Goal: Task Accomplishment & Management: Complete application form

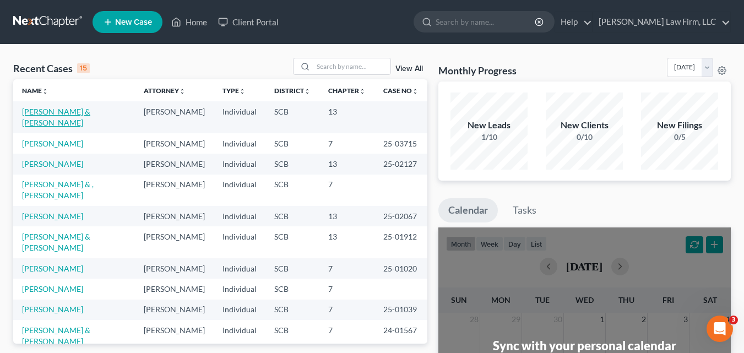
click at [66, 111] on link "[PERSON_NAME] & [PERSON_NAME]" at bounding box center [56, 117] width 68 height 20
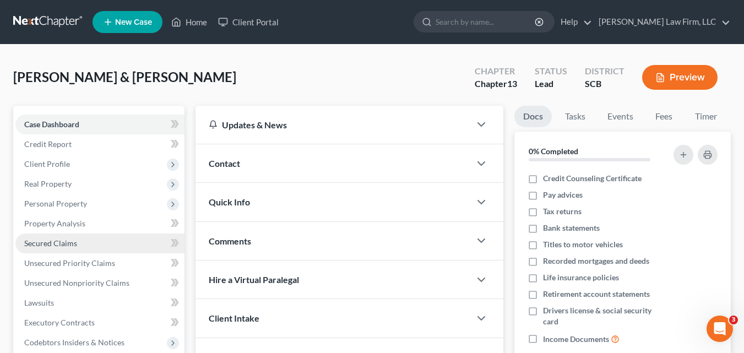
scroll to position [252, 0]
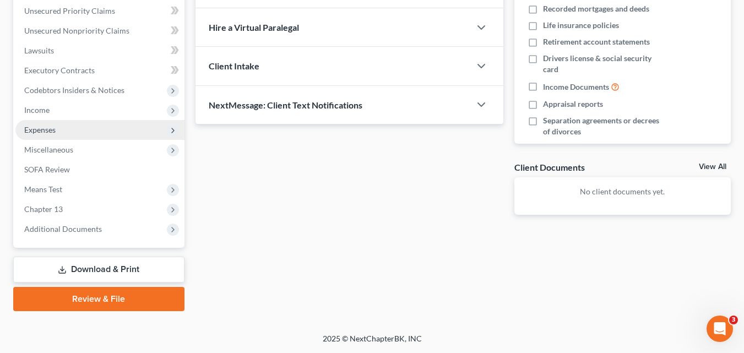
click at [38, 132] on span "Expenses" at bounding box center [39, 129] width 31 height 9
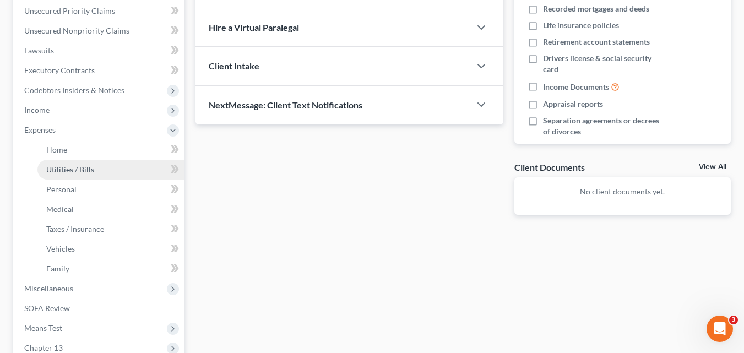
click at [65, 172] on span "Utilities / Bills" at bounding box center [70, 169] width 48 height 9
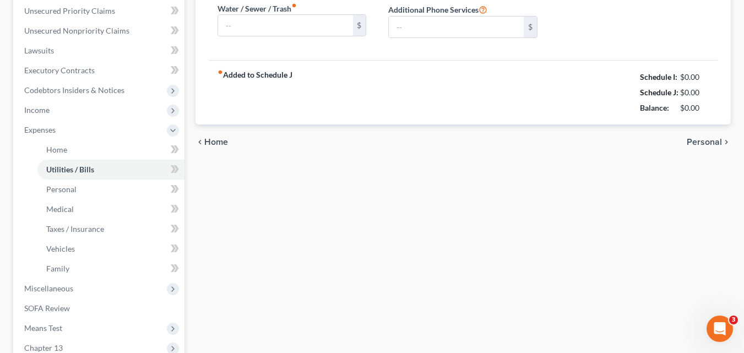
type input "200.00"
type input "0.00"
type input "182.00"
type input "400.00"
type input "0.00"
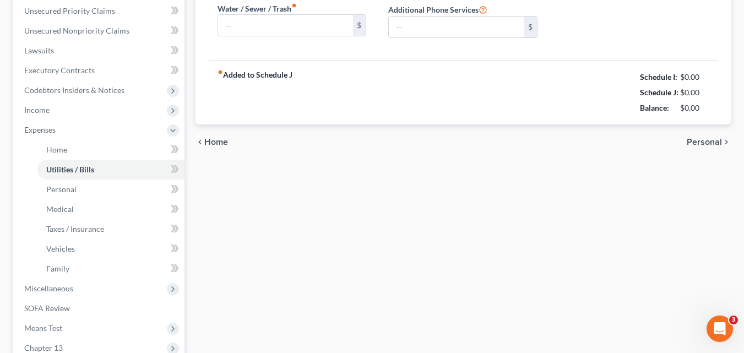
type input "0.00"
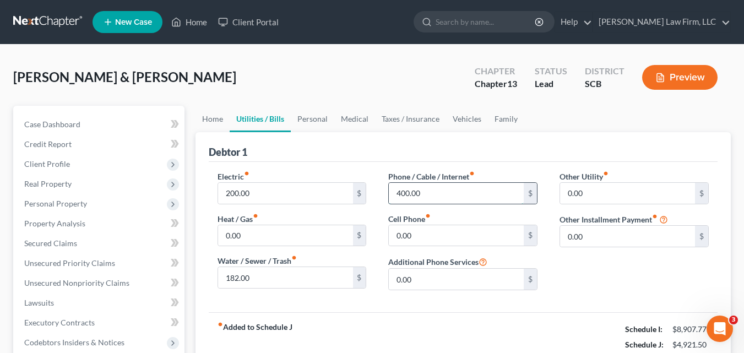
click at [430, 193] on input "400.00" at bounding box center [456, 193] width 135 height 21
type input "700.00"
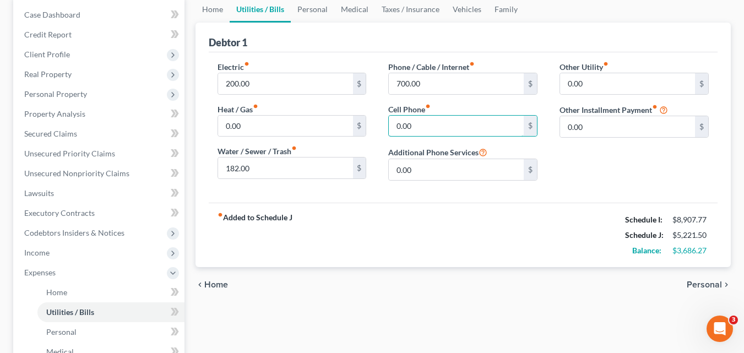
scroll to position [110, 0]
click at [715, 285] on span "Personal" at bounding box center [703, 284] width 35 height 9
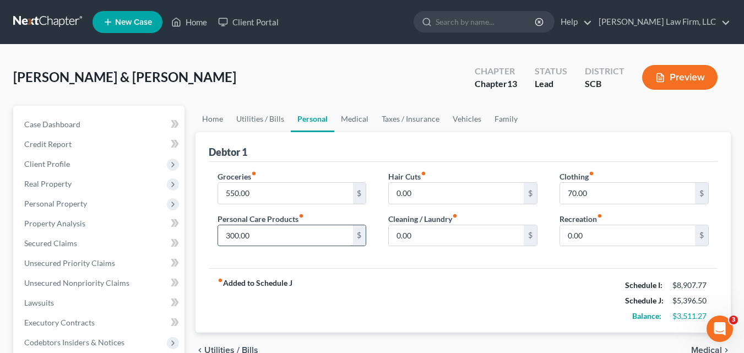
type input "300.00"
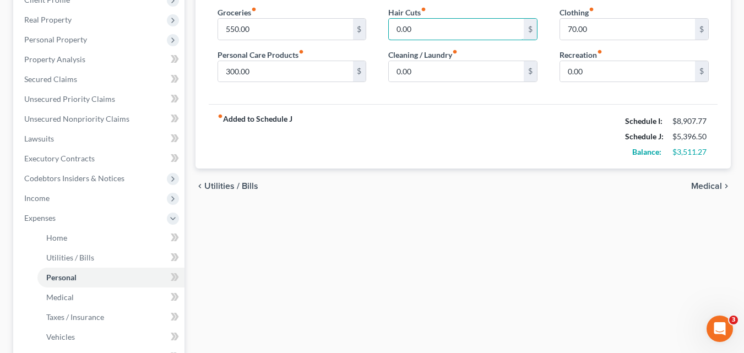
scroll to position [165, 0]
click at [707, 186] on span "Medical" at bounding box center [706, 185] width 31 height 9
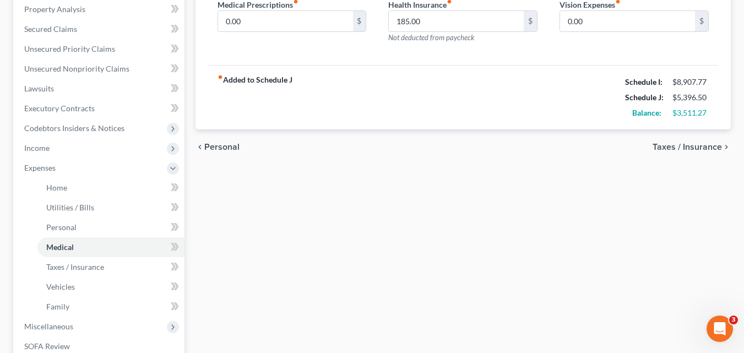
scroll to position [220, 0]
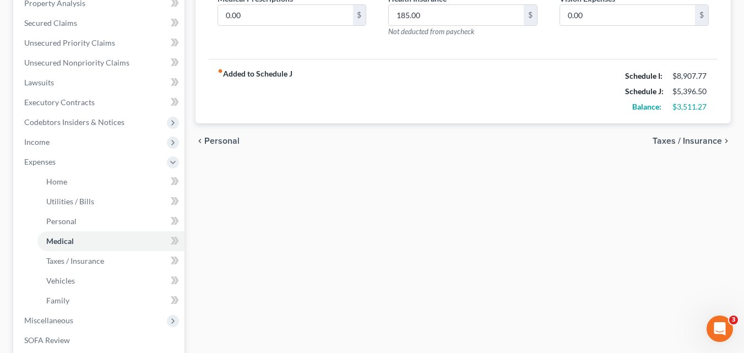
click at [697, 138] on span "Taxes / Insurance" at bounding box center [686, 140] width 69 height 9
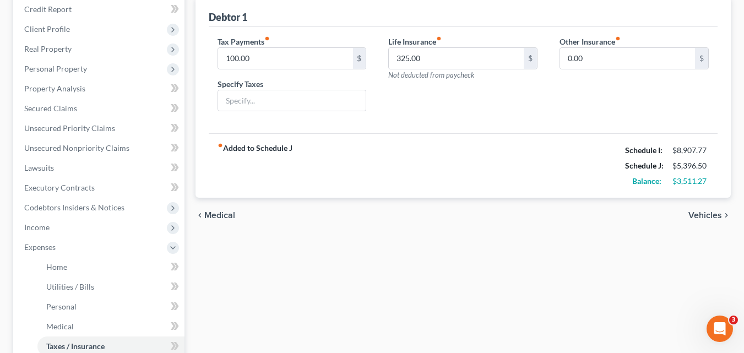
scroll to position [165, 0]
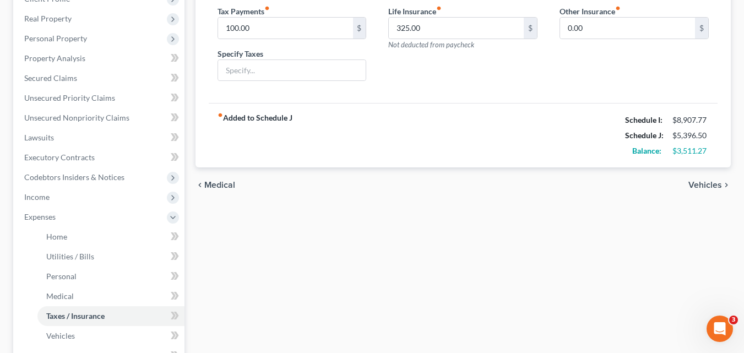
click at [711, 184] on span "Vehicles" at bounding box center [705, 185] width 34 height 9
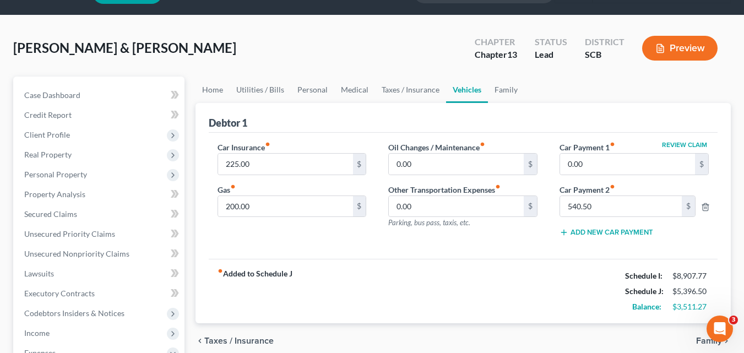
scroll to position [55, 0]
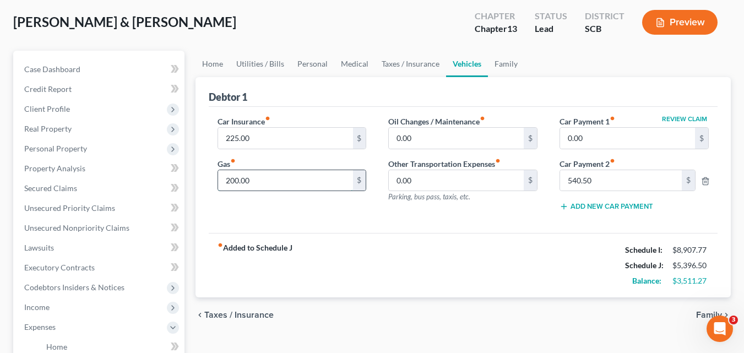
click at [286, 182] on input "200.00" at bounding box center [285, 180] width 135 height 21
type input "250.00"
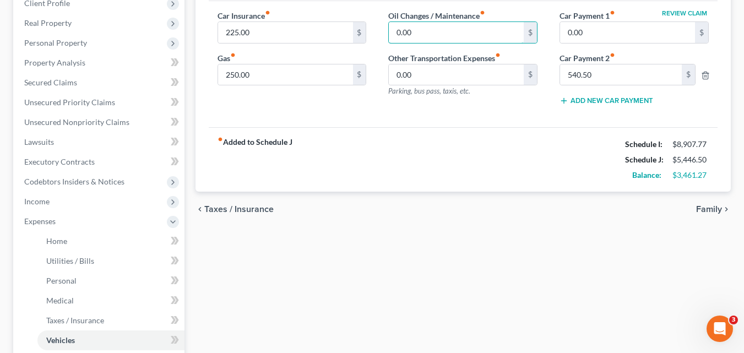
scroll to position [165, 0]
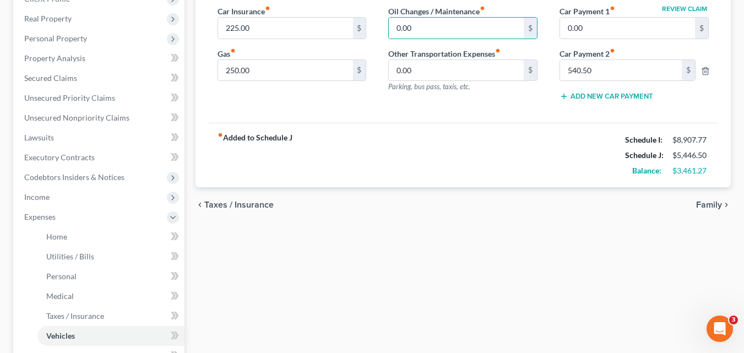
click at [713, 207] on span "Family" at bounding box center [709, 204] width 26 height 9
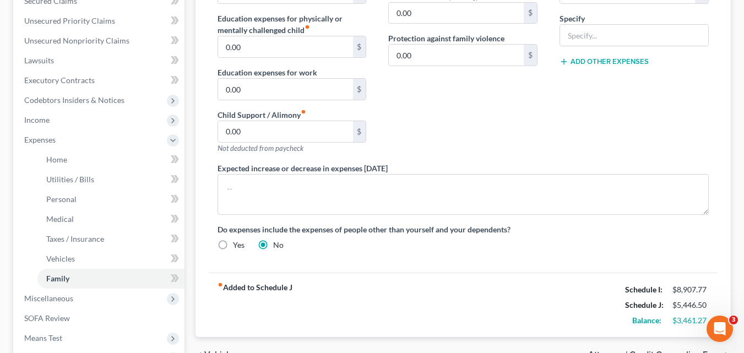
scroll to position [336, 0]
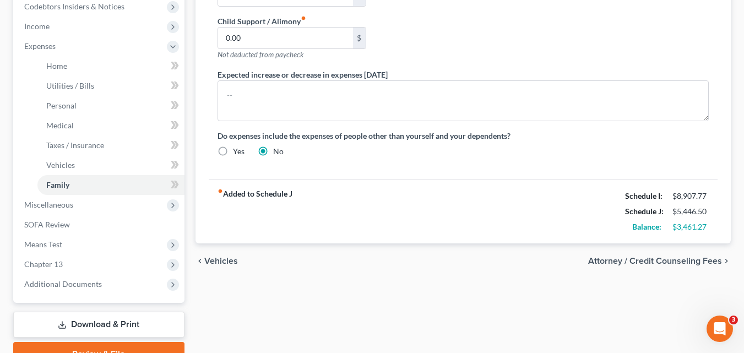
click at [218, 264] on span "Vehicles" at bounding box center [221, 260] width 34 height 9
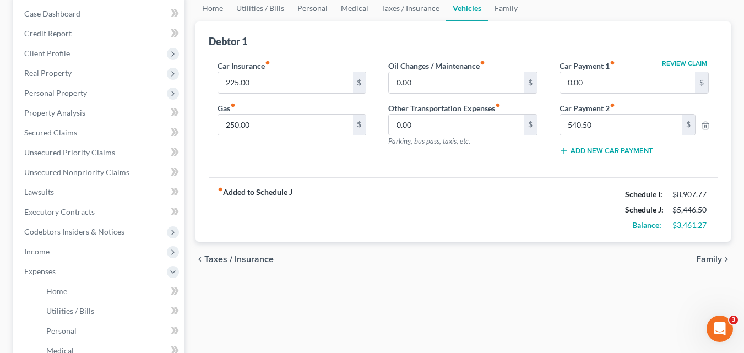
scroll to position [110, 0]
click at [237, 260] on span "Taxes / Insurance" at bounding box center [238, 259] width 69 height 9
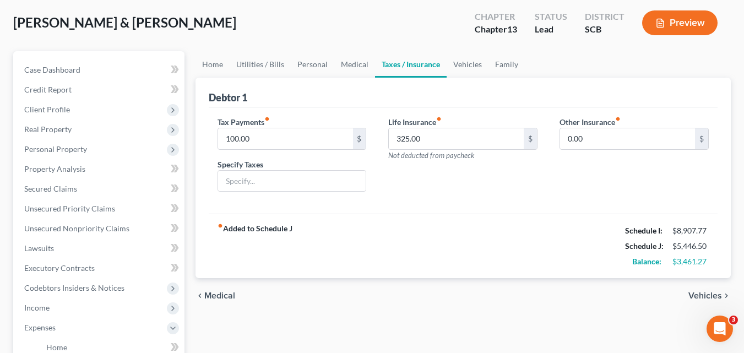
scroll to position [55, 0]
click at [217, 293] on span "Medical" at bounding box center [219, 295] width 31 height 9
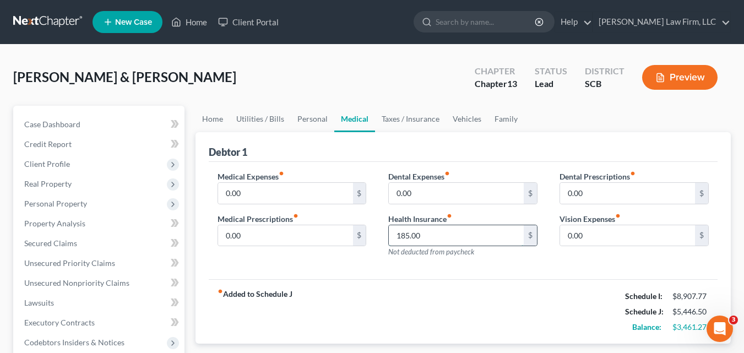
click at [446, 234] on input "185.00" at bounding box center [456, 235] width 135 height 21
type input "315.00"
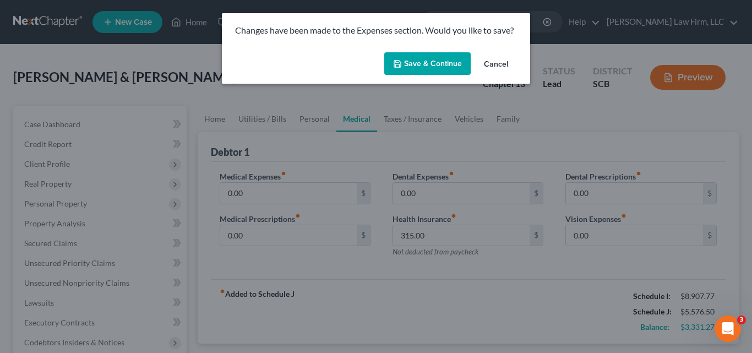
click at [429, 67] on button "Save & Continue" at bounding box center [427, 63] width 86 height 23
